Goal: Check status: Check status

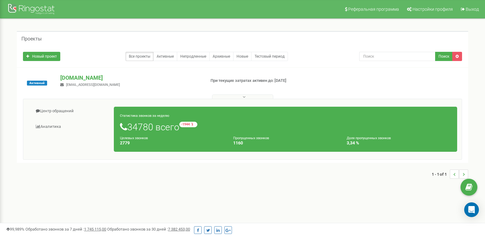
click at [69, 108] on link "Центр обращений" at bounding box center [71, 110] width 86 height 15
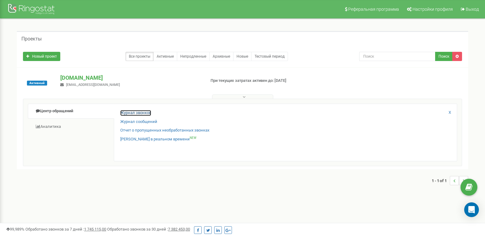
click at [148, 114] on link "Журнал звонков" at bounding box center [135, 113] width 31 height 6
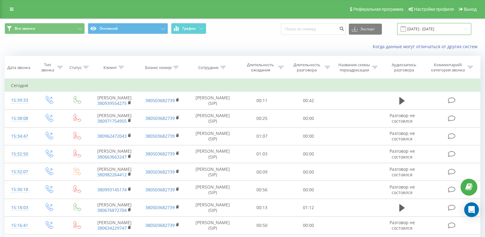
click at [432, 31] on input "[DATE] - [DATE]" at bounding box center [434, 29] width 74 height 12
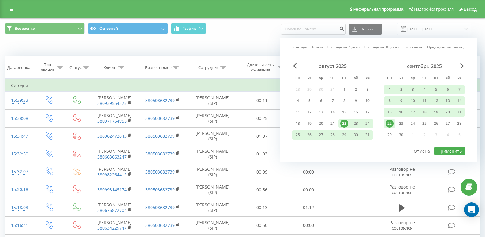
click at [392, 118] on div "сентябрь 2025 пн вт ср чт пт сб вс 1 2 3 4 5 6 7 8 9 10 11 12 13 14 15 16 17 18…" at bounding box center [424, 102] width 81 height 78
click at [387, 124] on div "22" at bounding box center [390, 123] width 8 height 8
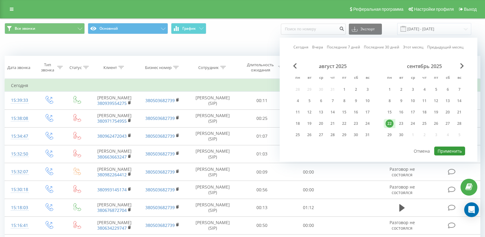
click at [443, 149] on button "Применить" at bounding box center [449, 150] width 31 height 9
type input "[DATE] - [DATE]"
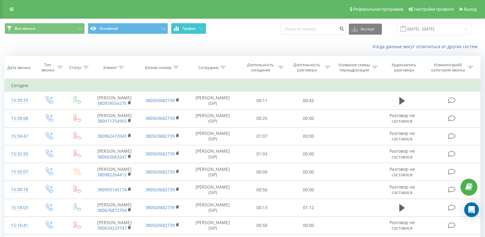
click at [180, 30] on button "График" at bounding box center [188, 28] width 35 height 11
